Goal: Task Accomplishment & Management: Use online tool/utility

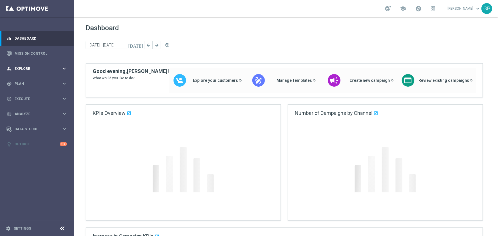
click at [34, 65] on div "person_search Explore keyboard_arrow_right" at bounding box center [37, 68] width 74 height 15
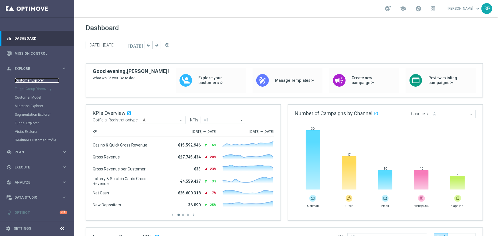
click at [39, 82] on link "Customer Explorer" at bounding box center [37, 80] width 45 height 5
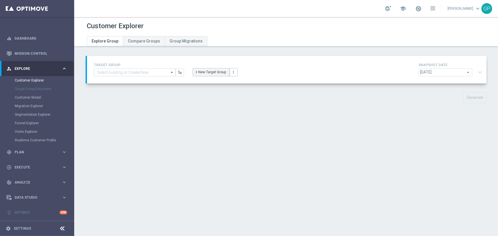
click at [217, 74] on button "+ New Target Group" at bounding box center [211, 72] width 37 height 8
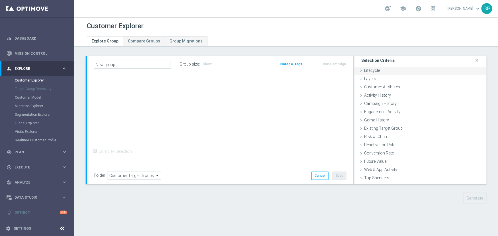
click at [360, 71] on icon at bounding box center [361, 71] width 5 height 5
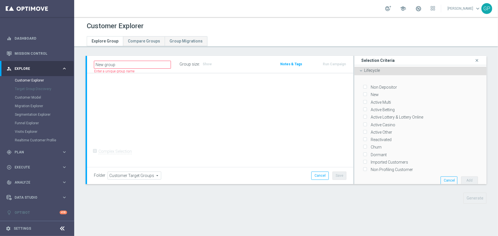
click at [363, 94] on input "New" at bounding box center [365, 95] width 4 height 4
checkbox input "true"
click at [465, 178] on button "Add" at bounding box center [469, 181] width 17 height 8
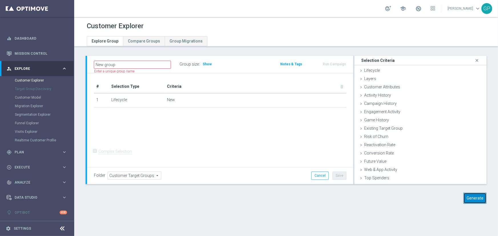
click at [478, 197] on button "Generate" at bounding box center [475, 198] width 23 height 11
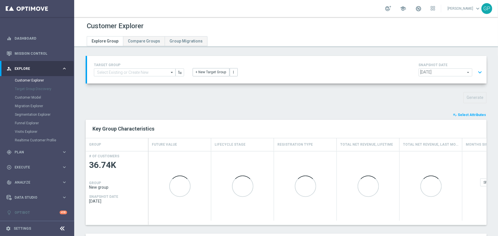
scroll to position [11, 0]
click at [462, 114] on span "Select Attributes" at bounding box center [472, 115] width 28 height 4
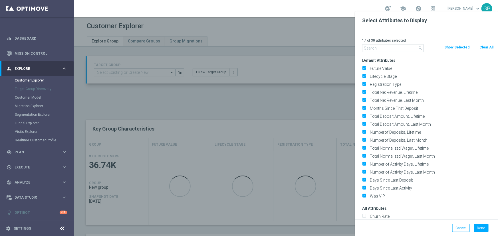
click at [491, 49] on button "Clear All" at bounding box center [486, 47] width 15 height 6
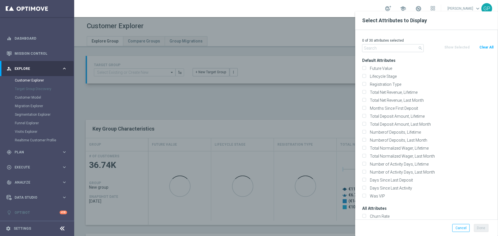
checkbox input "false"
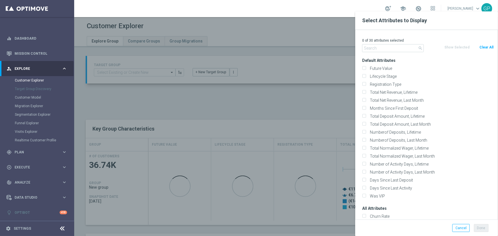
checkbox input "false"
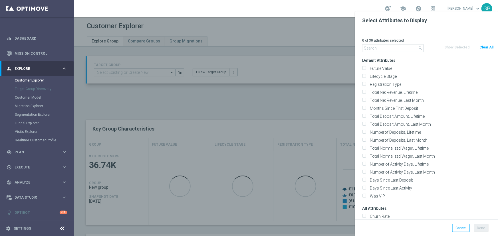
checkbox input "false"
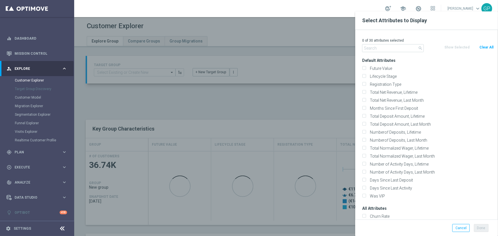
checkbox input "false"
click at [489, 46] on button "Clear All" at bounding box center [486, 47] width 15 height 6
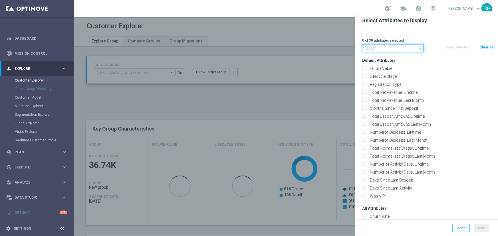
click at [393, 49] on input "text" at bounding box center [393, 48] width 62 height 8
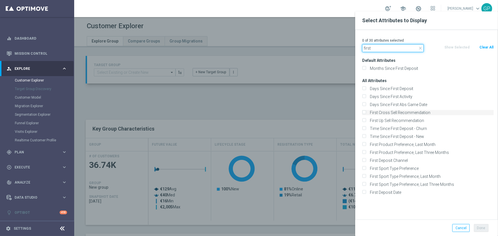
type input "first"
click at [365, 113] on input "First Cross Sell Recommendation" at bounding box center [364, 114] width 4 height 4
checkbox input "true"
click at [364, 120] on input "First Up Sell Recommendation" at bounding box center [364, 122] width 4 height 4
checkbox input "true"
